Goal: Transaction & Acquisition: Purchase product/service

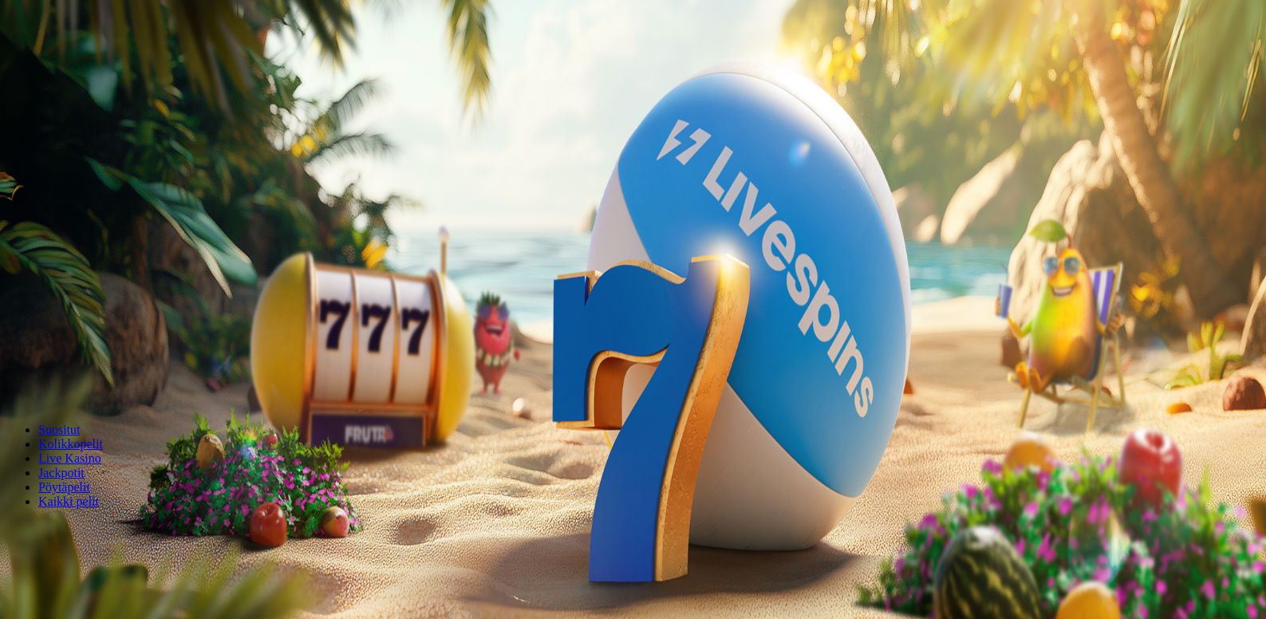
click at [185, 235] on label "€50" at bounding box center [175, 242] width 19 height 14
click at [13, 376] on span "minus icon" at bounding box center [13, 376] width 0 height 0
type input "**"
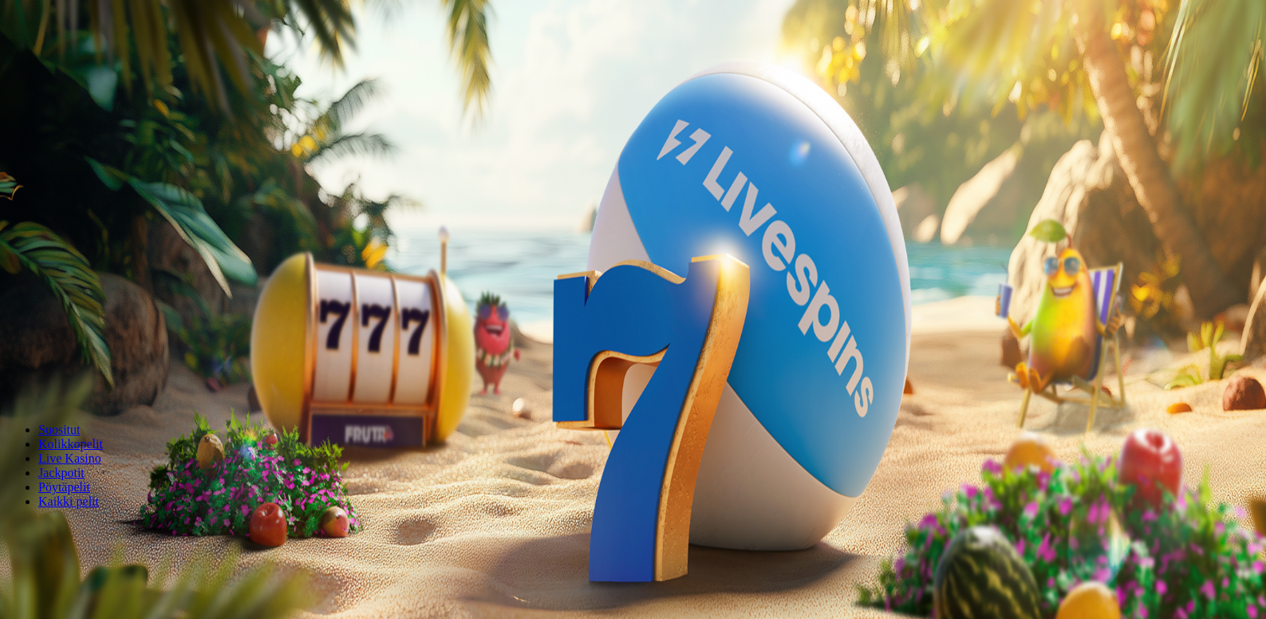
click at [84, 381] on span "Talleta ja pelaa" at bounding box center [48, 387] width 71 height 12
